Goal: Task Accomplishment & Management: Complete application form

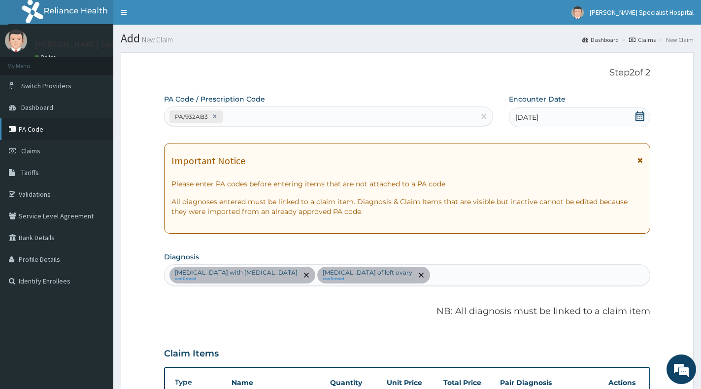
click at [49, 130] on link "PA Code" at bounding box center [56, 129] width 113 height 22
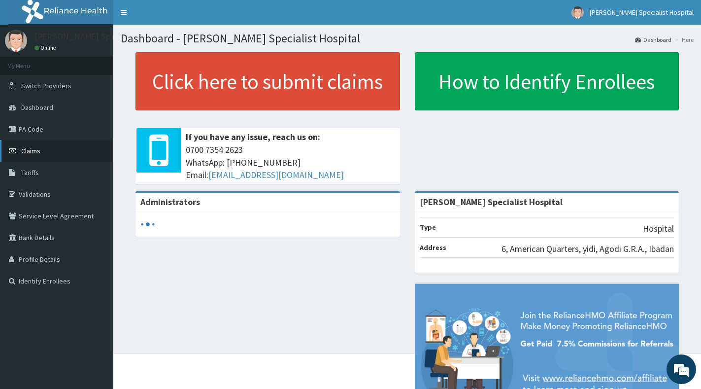
click at [38, 152] on span "Claims" at bounding box center [30, 150] width 19 height 9
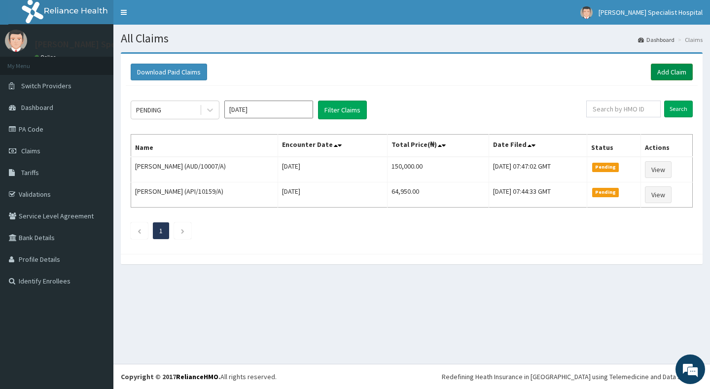
click at [671, 70] on link "Add Claim" at bounding box center [672, 72] width 42 height 17
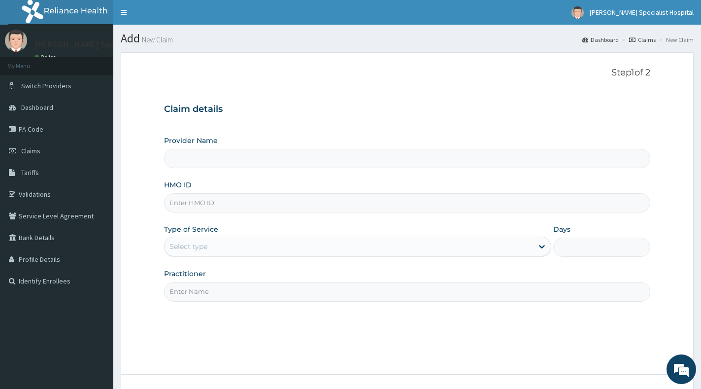
click at [239, 205] on input "HMO ID" at bounding box center [407, 202] width 486 height 19
paste input "OHT/12428/A"
type input "OHT/12428/A"
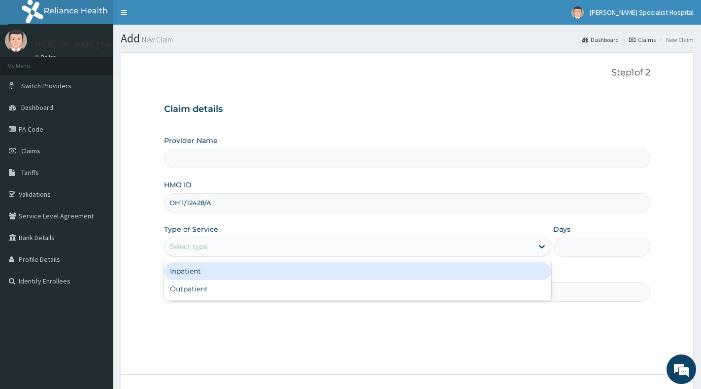
click at [250, 248] on div "Select type" at bounding box center [349, 247] width 369 height 16
type input "[PERSON_NAME] Specialist Hospital"
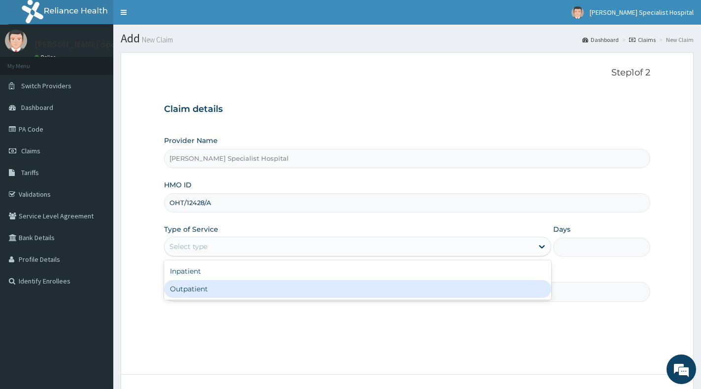
click at [249, 284] on div "Outpatient" at bounding box center [357, 289] width 387 height 18
type input "1"
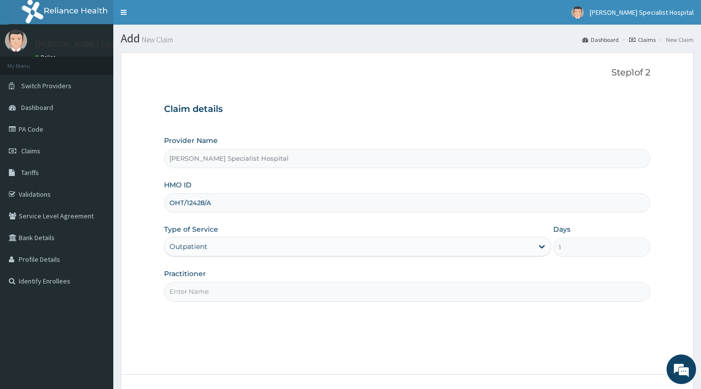
click at [248, 285] on input "Practitioner" at bounding box center [407, 291] width 486 height 19
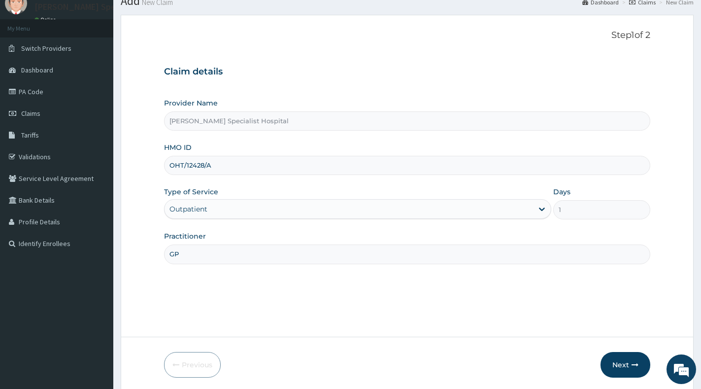
scroll to position [74, 0]
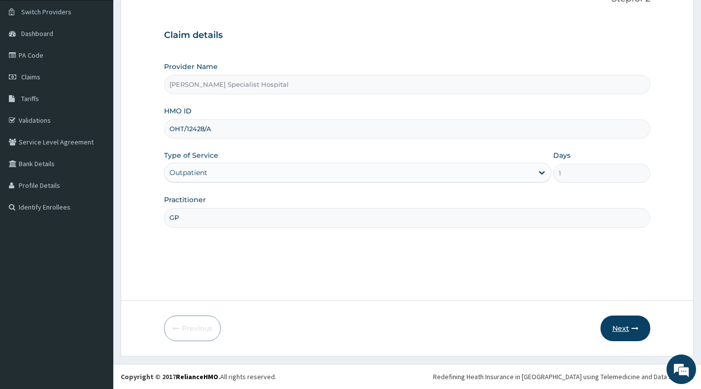
type input "GP"
click at [624, 328] on button "Next" at bounding box center [626, 328] width 50 height 26
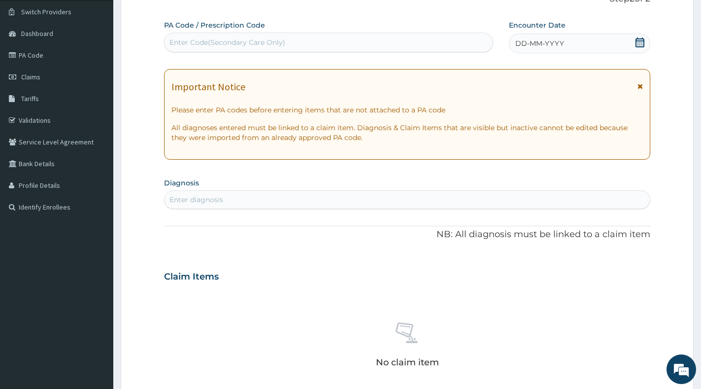
click at [641, 40] on icon at bounding box center [640, 42] width 9 height 10
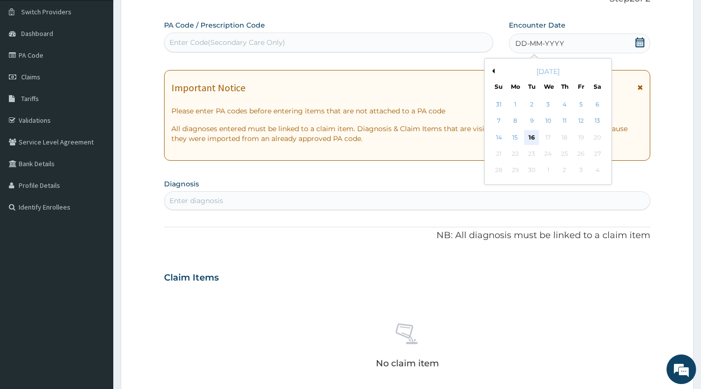
scroll to position [0, 0]
click at [518, 135] on div "15" at bounding box center [515, 137] width 15 height 15
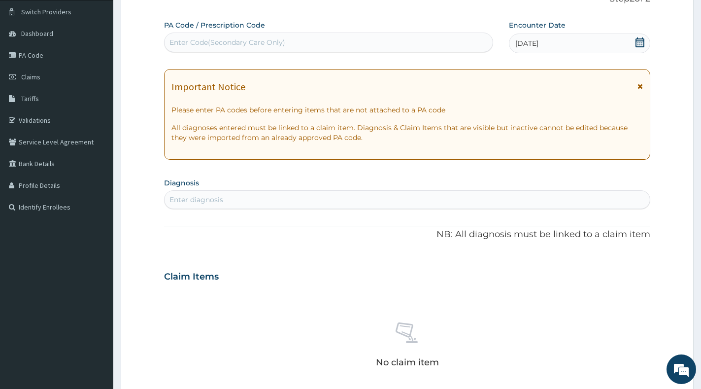
click at [334, 194] on div "Enter diagnosis" at bounding box center [407, 200] width 485 height 16
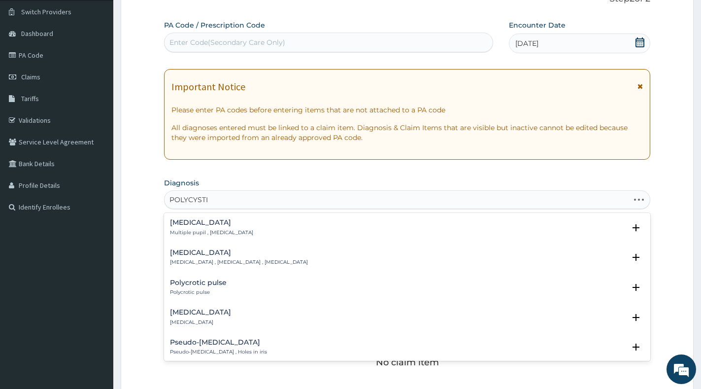
type input "POLYCYSTIC"
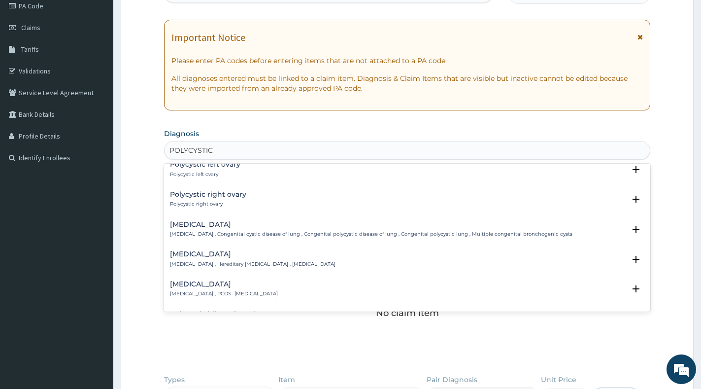
scroll to position [148, 0]
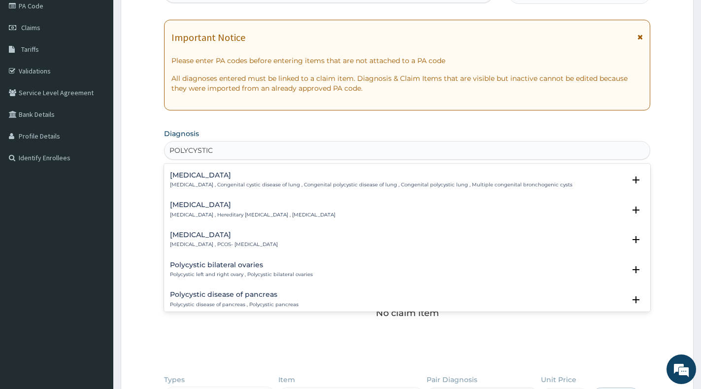
click at [258, 242] on p "Polycystic ovary syndrome , PCOS- polycystic ovary syndrome" at bounding box center [224, 244] width 108 height 7
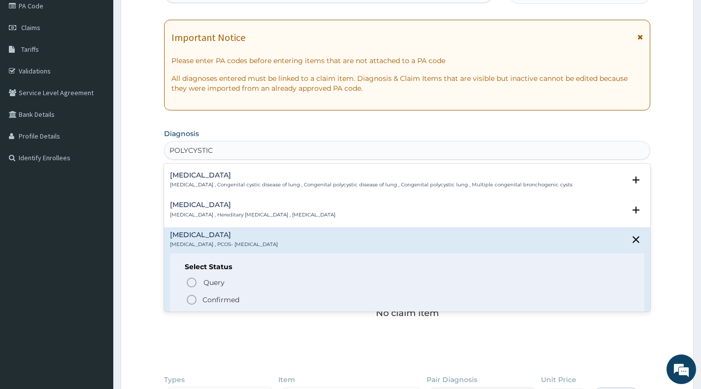
click at [230, 299] on p "Confirmed" at bounding box center [221, 300] width 37 height 10
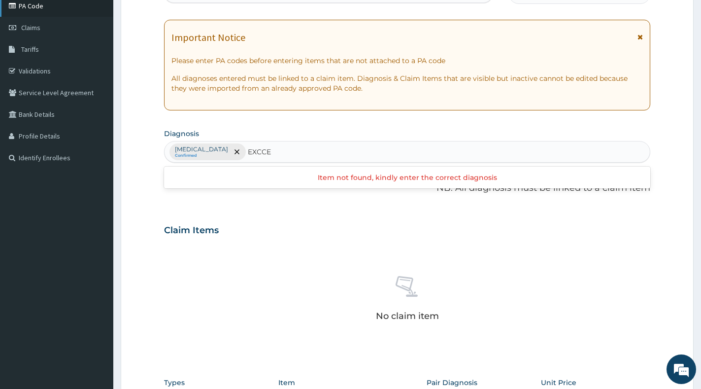
type input "EXCCE"
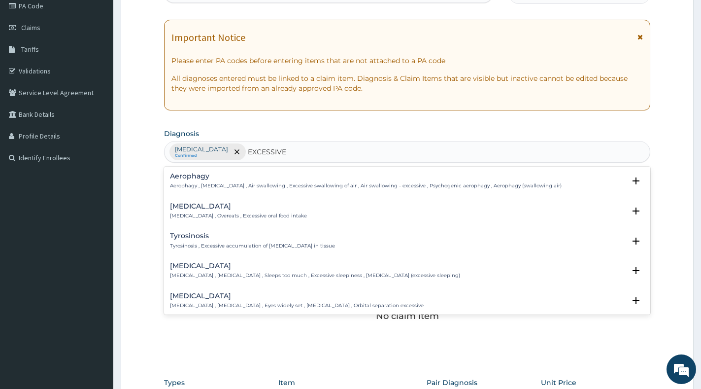
type input "EXCESSIVE"
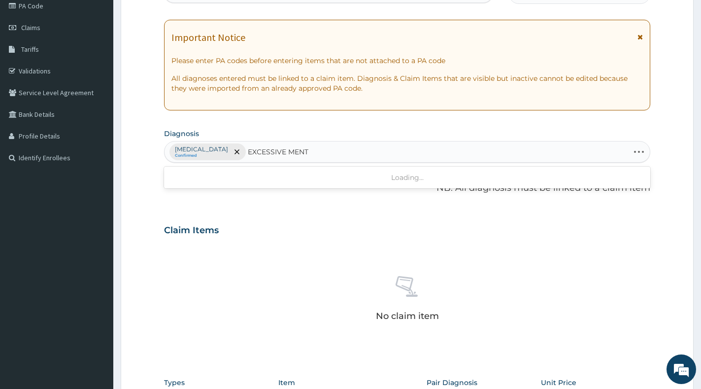
type input "EXCESSIVE MEN"
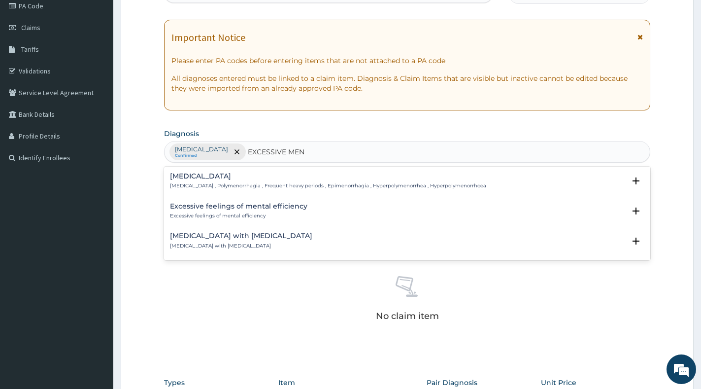
click at [254, 240] on div "Excessive menstruation with irregular cycle Excessive menstruation with irregul…" at bounding box center [241, 240] width 142 height 17
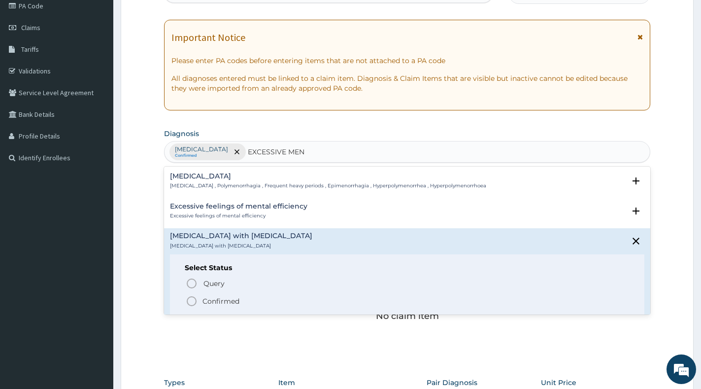
click at [219, 302] on p "Confirmed" at bounding box center [221, 301] width 37 height 10
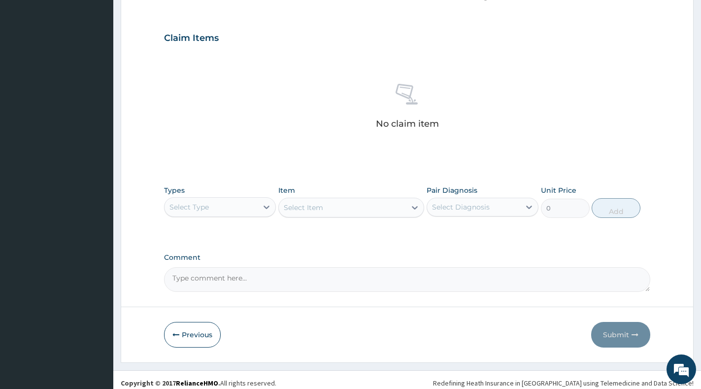
scroll to position [322, 0]
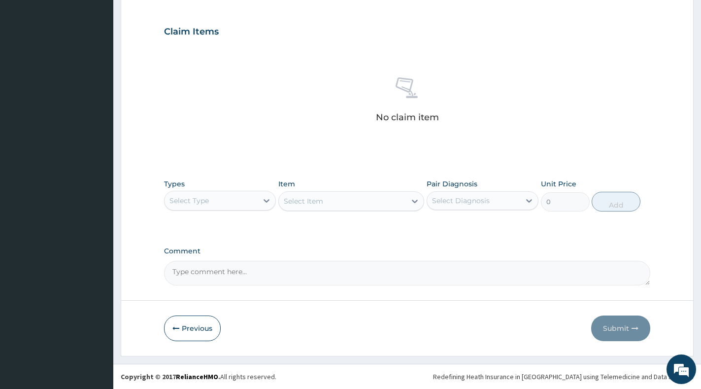
click at [280, 202] on div "Select Item" at bounding box center [351, 201] width 146 height 20
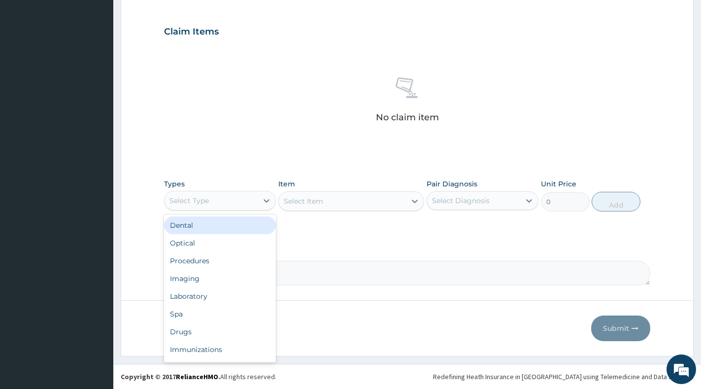
click at [247, 207] on div "Select Type" at bounding box center [211, 201] width 93 height 16
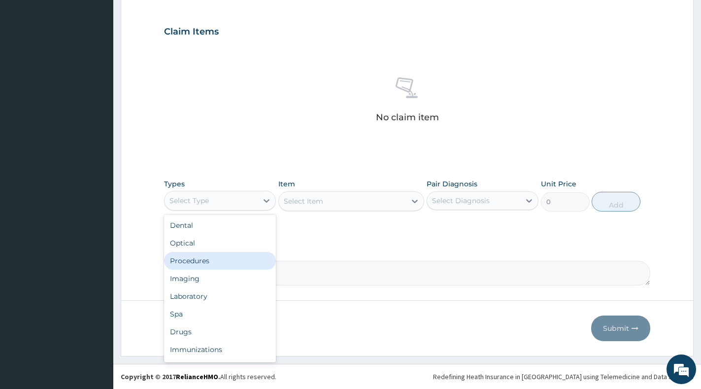
click at [219, 264] on div "Procedures" at bounding box center [220, 261] width 112 height 18
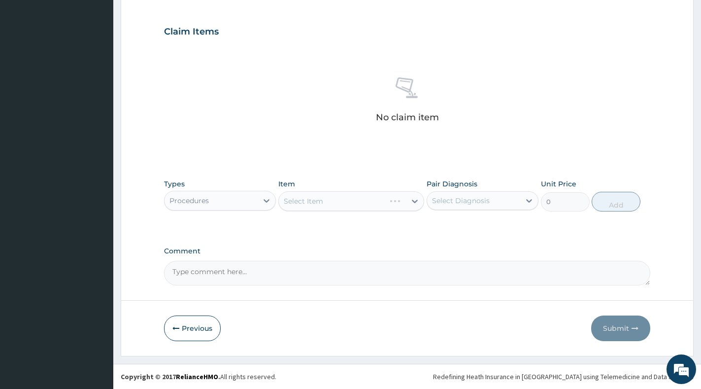
click at [404, 202] on div "Select Item" at bounding box center [351, 201] width 146 height 20
click at [412, 207] on div "Select Item" at bounding box center [351, 201] width 146 height 20
click at [414, 202] on icon at bounding box center [415, 201] width 6 height 3
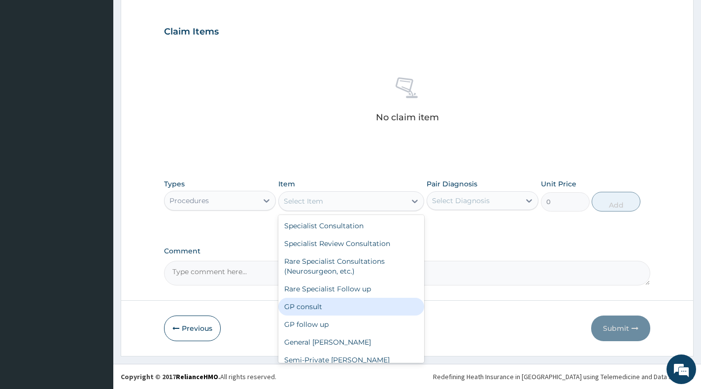
click at [390, 302] on div "GP consult" at bounding box center [351, 307] width 146 height 18
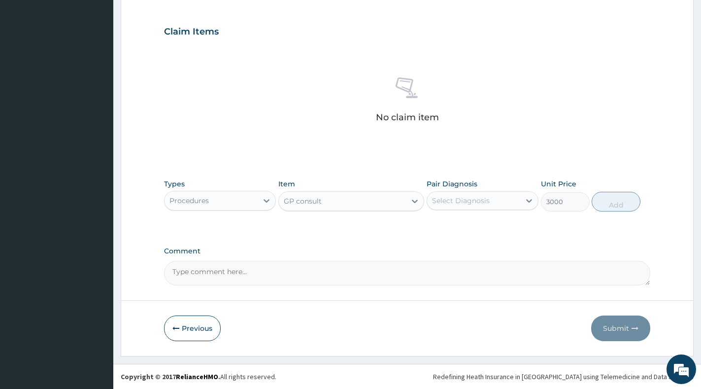
click at [486, 206] on div "Select Diagnosis" at bounding box center [473, 201] width 93 height 16
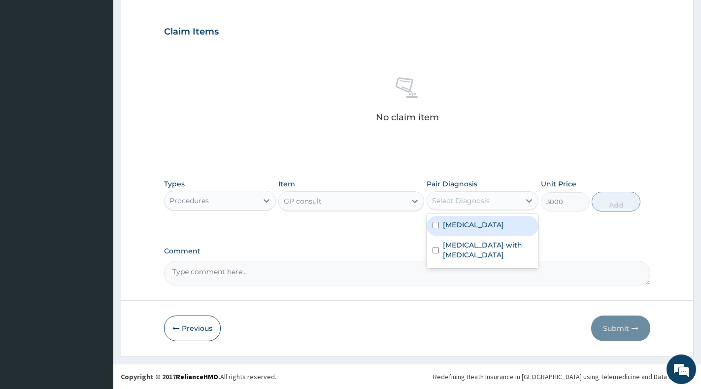
click at [389, 198] on div "GP consult" at bounding box center [342, 201] width 127 height 16
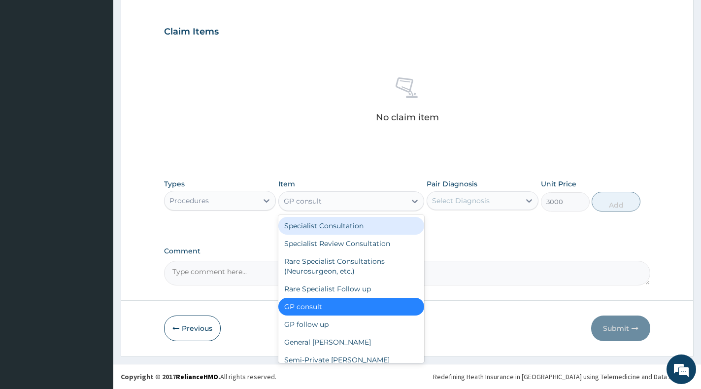
click at [344, 227] on div "Specialist Consultation" at bounding box center [351, 226] width 146 height 18
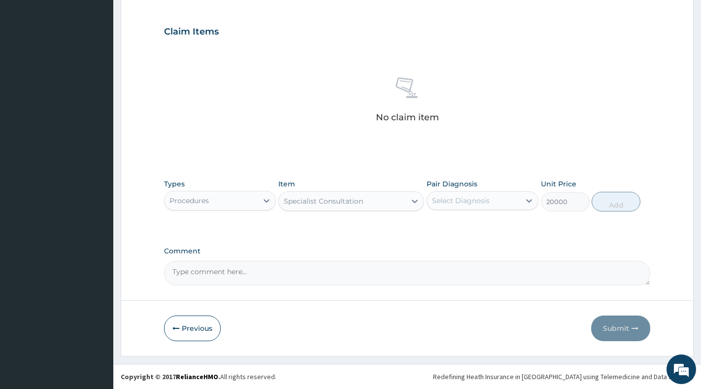
click at [469, 201] on div "Select Diagnosis" at bounding box center [461, 201] width 58 height 10
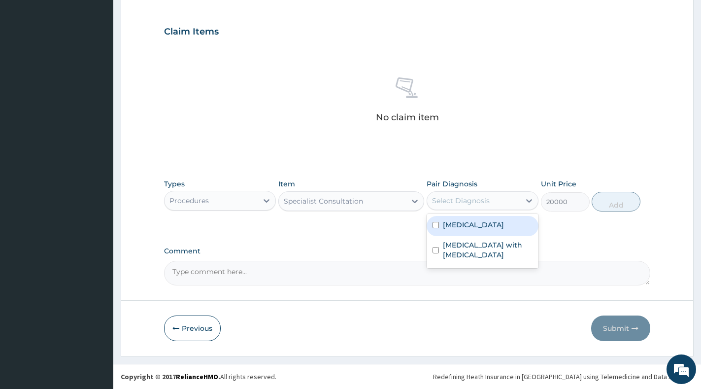
click at [361, 198] on div "Specialist Consultation" at bounding box center [323, 201] width 79 height 10
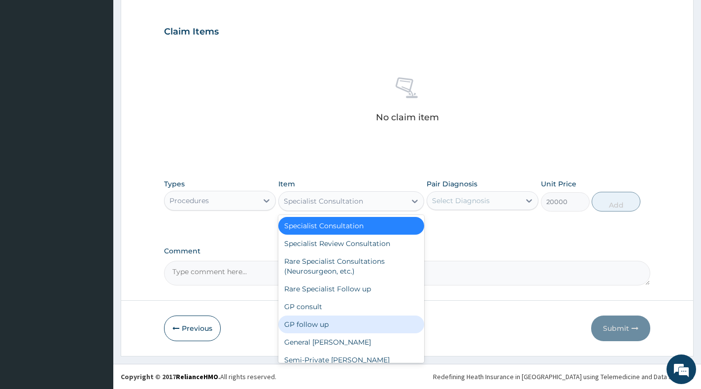
click at [344, 321] on div "GP follow up" at bounding box center [351, 324] width 146 height 18
type input "2000"
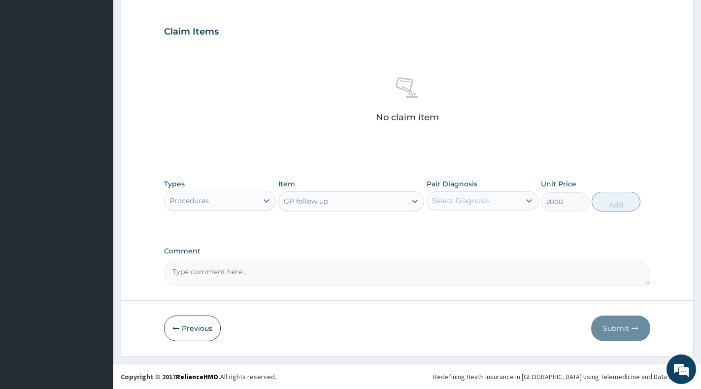
click at [510, 198] on div "Select Diagnosis" at bounding box center [473, 201] width 93 height 16
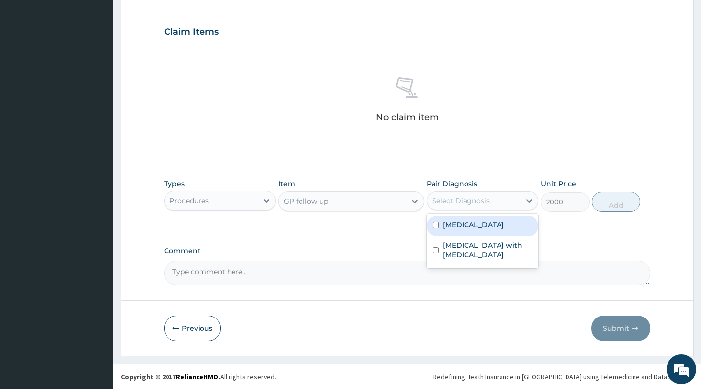
click at [504, 230] on label "Polycystic ovary syndrome" at bounding box center [473, 225] width 61 height 10
checkbox input "true"
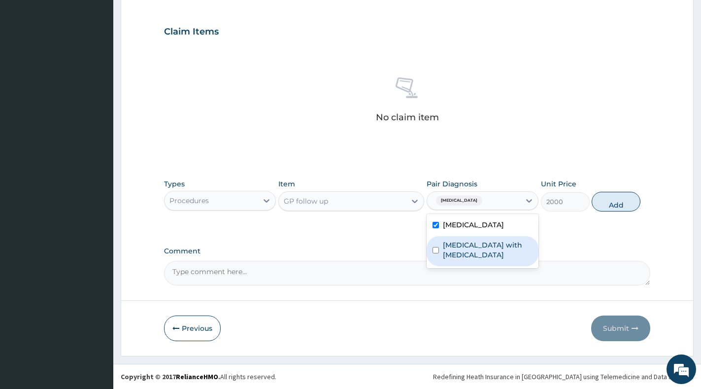
click at [503, 253] on label "Excessive menstruation with irregular cycle" at bounding box center [488, 250] width 90 height 20
checkbox input "true"
click at [611, 211] on button "Add" at bounding box center [616, 202] width 49 height 20
type input "0"
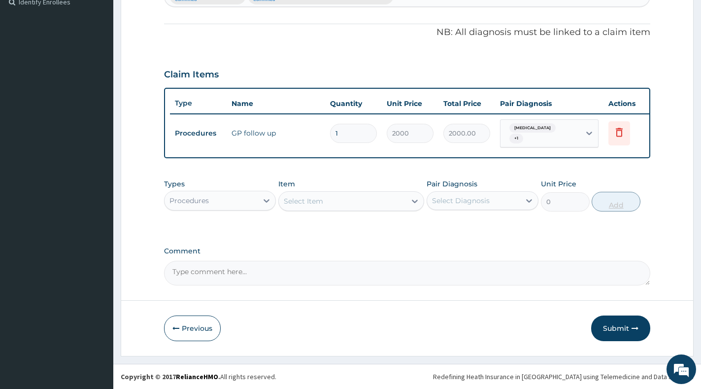
scroll to position [287, 0]
click at [623, 329] on button "Submit" at bounding box center [620, 328] width 59 height 26
